Goal: Information Seeking & Learning: Learn about a topic

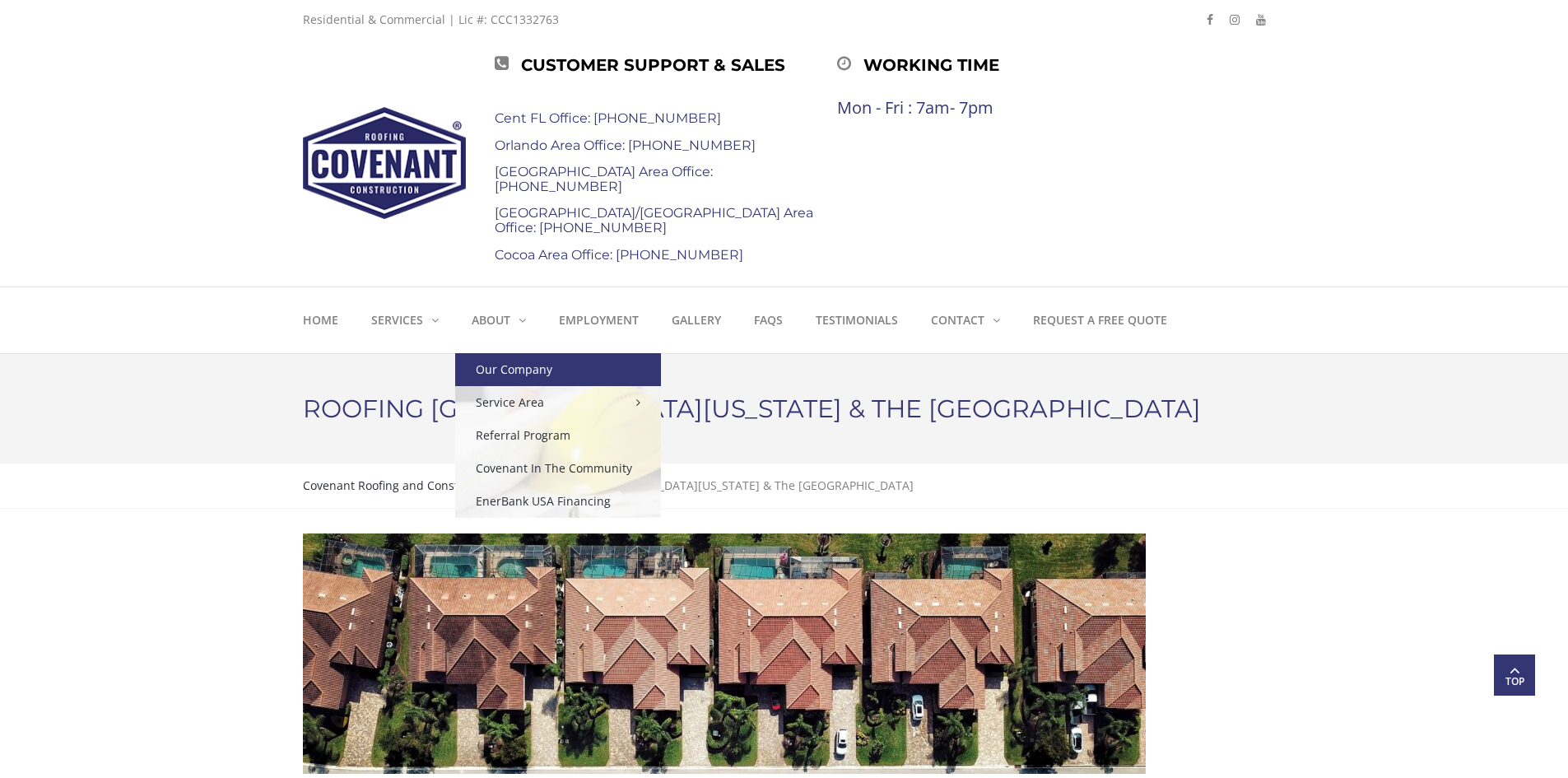
click at [502, 364] on link "Our Company" at bounding box center [558, 370] width 205 height 33
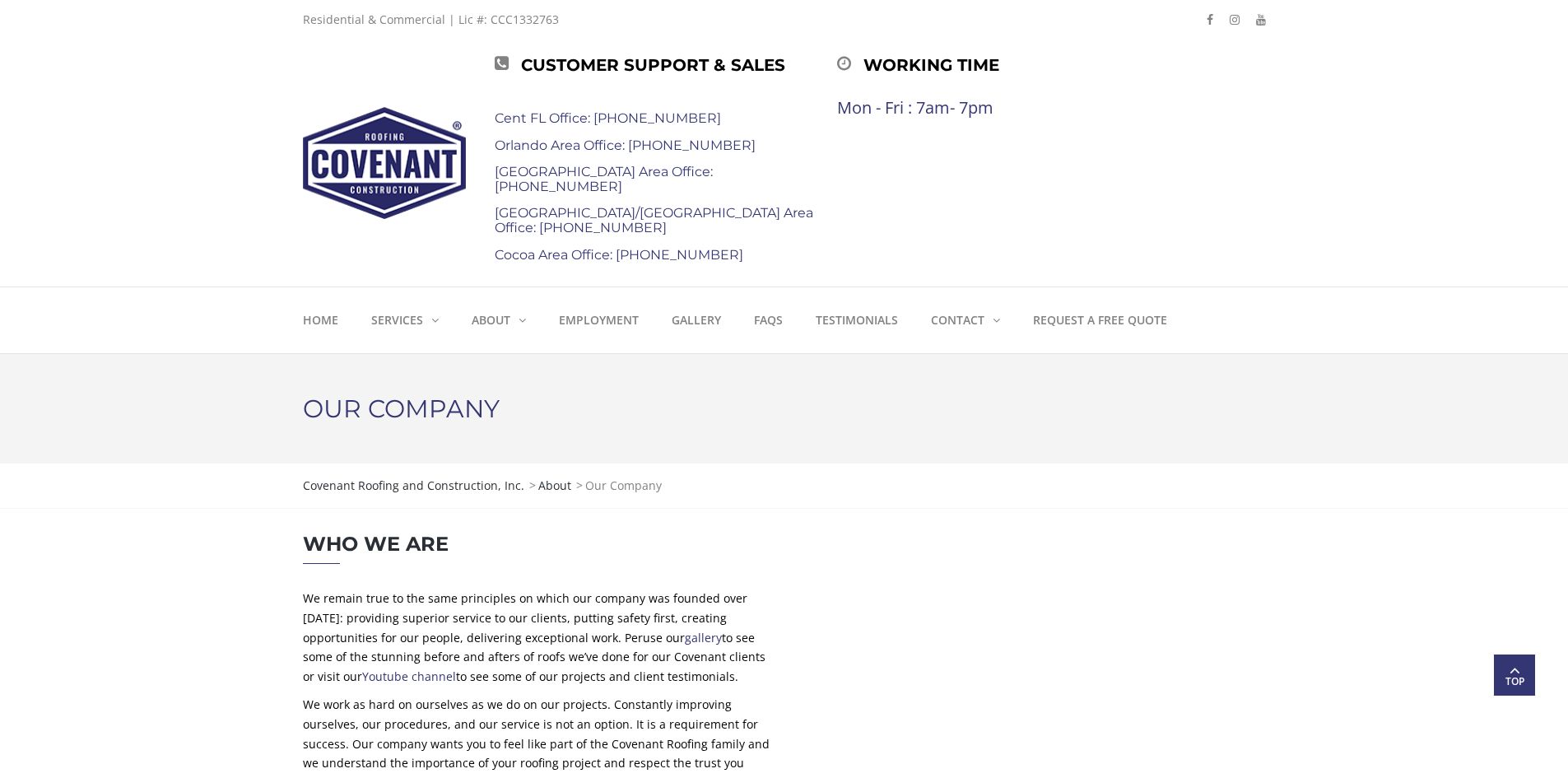
drag, startPoint x: 566, startPoint y: 375, endPoint x: 605, endPoint y: 201, distance: 178.3
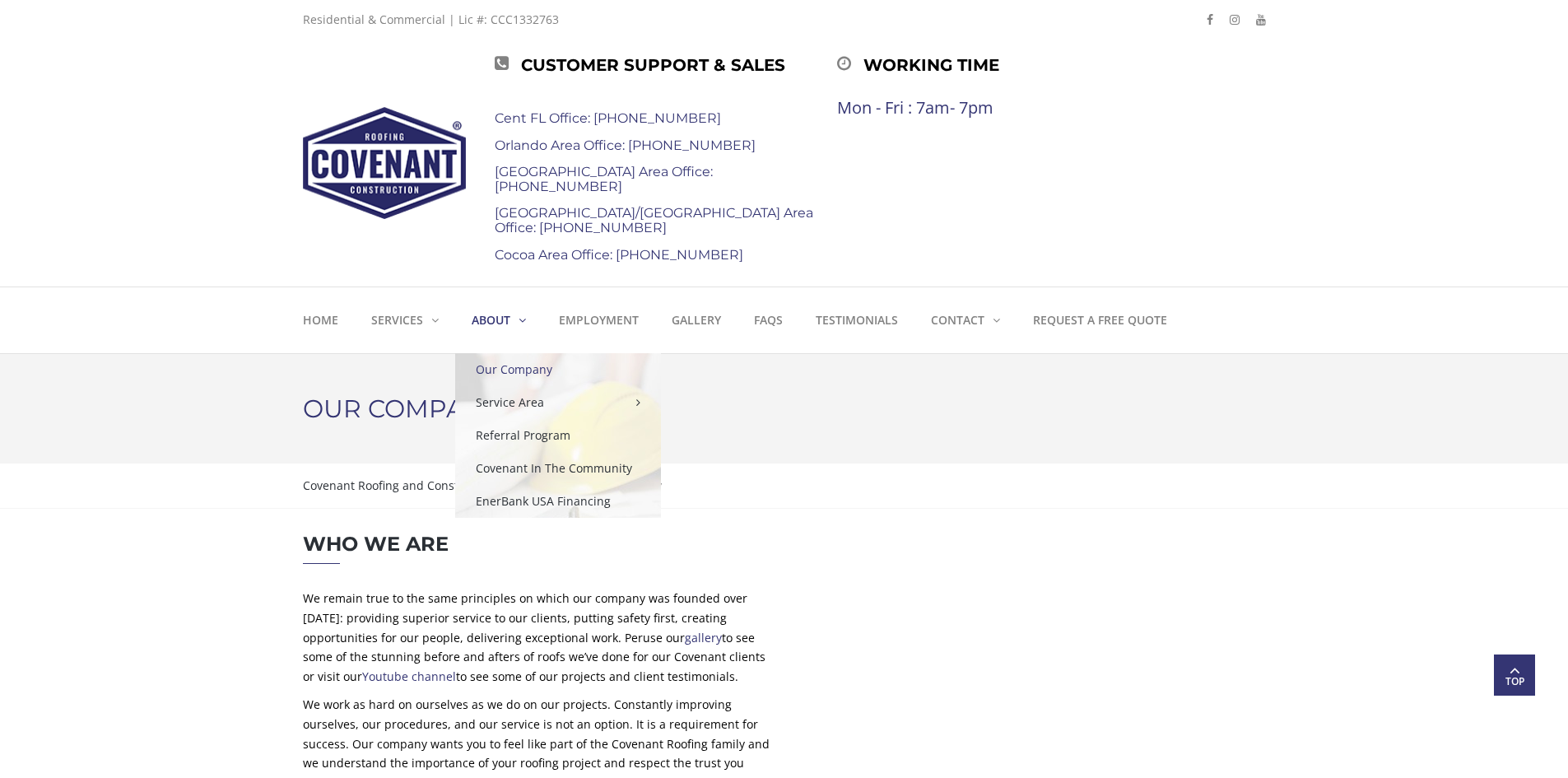
click at [505, 324] on strong "About" at bounding box center [490, 320] width 39 height 16
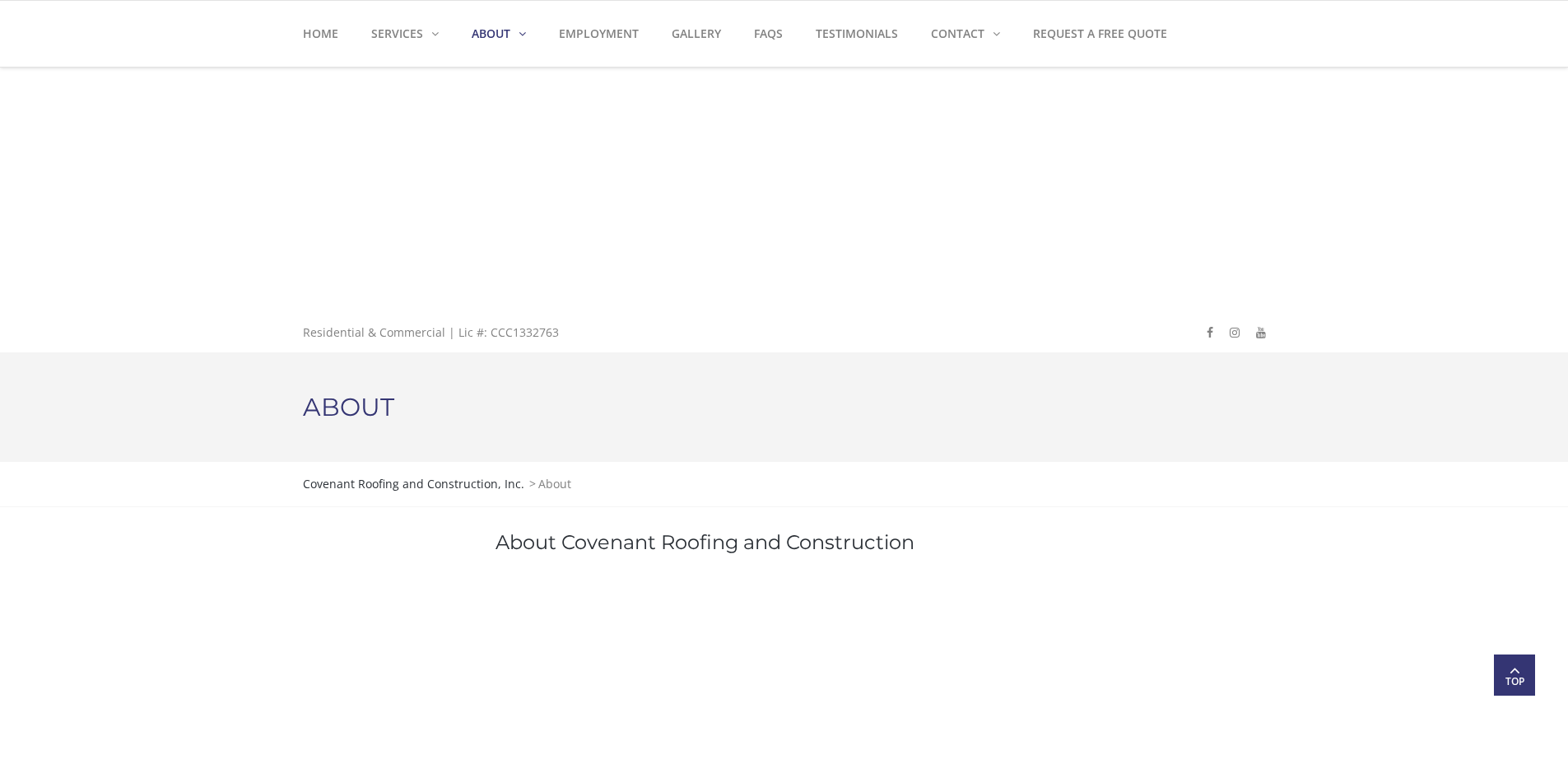
drag, startPoint x: 379, startPoint y: 413, endPoint x: 284, endPoint y: 151, distance: 278.7
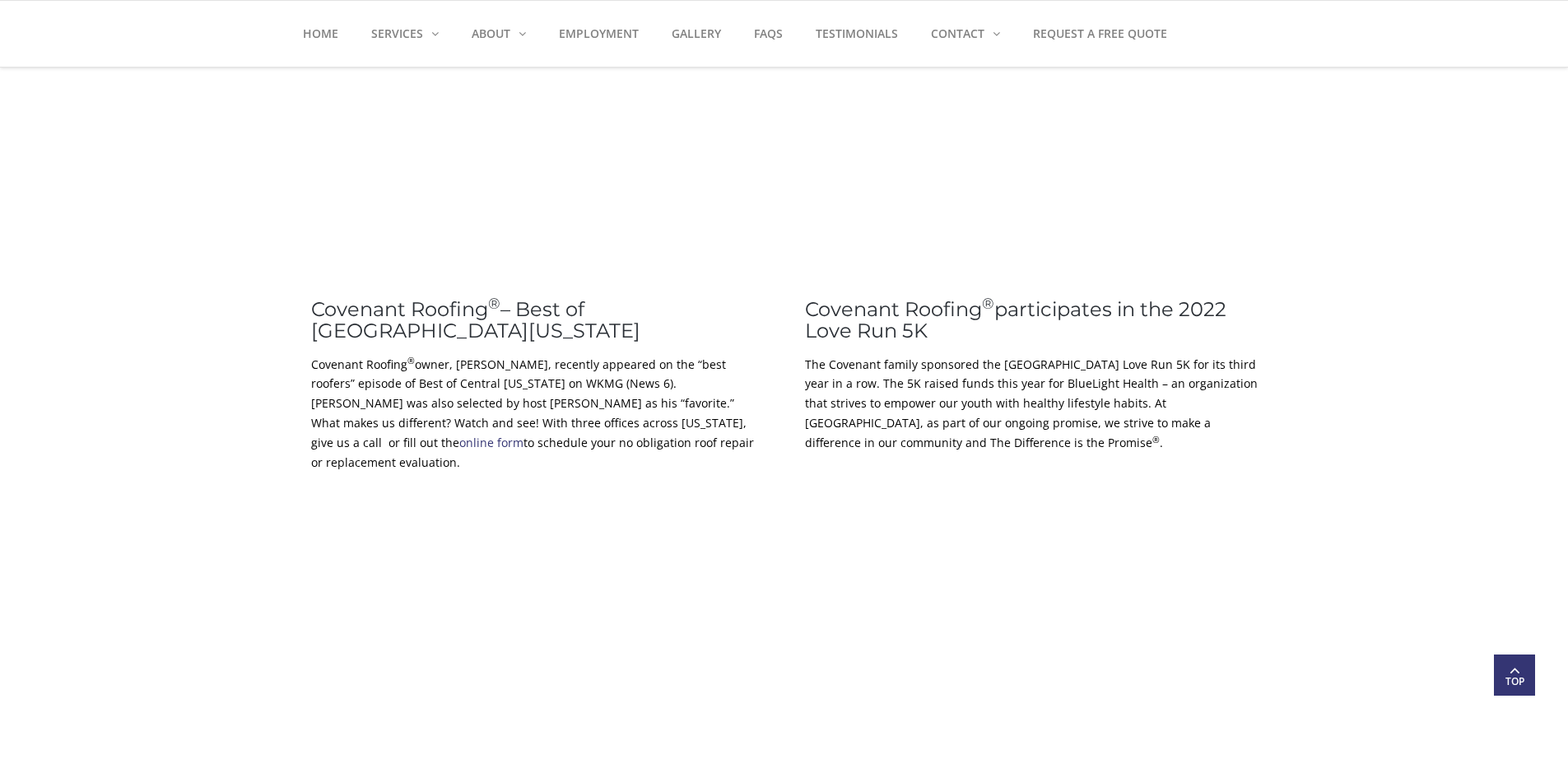
scroll to position [4404, 0]
